Goal: Find specific page/section: Find specific page/section

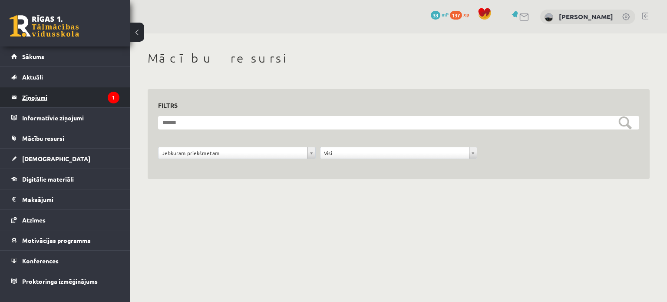
click at [52, 96] on legend "Ziņojumi 1" at bounding box center [70, 97] width 97 height 20
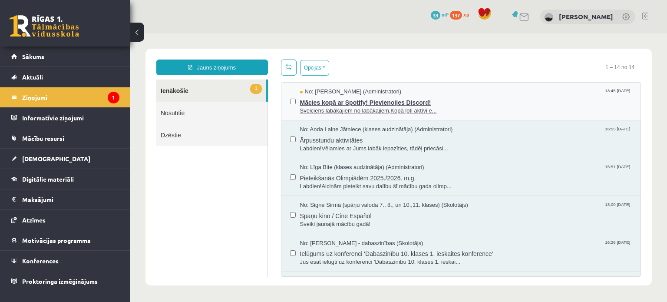
click at [352, 102] on span "Mācies kopā ar Spotify! Pievienojies Discord!" at bounding box center [466, 101] width 332 height 11
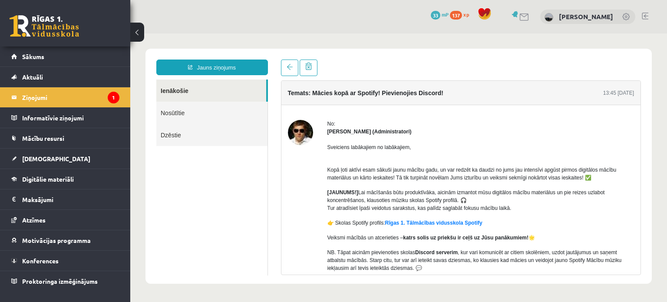
click at [59, 30] on link at bounding box center [44, 26] width 69 height 22
